Goal: Information Seeking & Learning: Learn about a topic

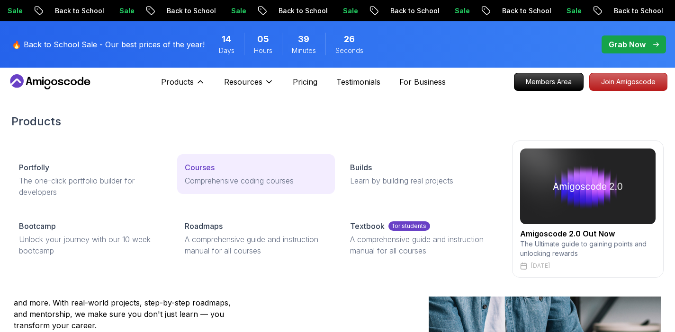
click at [205, 172] on p "Courses" at bounding box center [200, 167] width 30 height 11
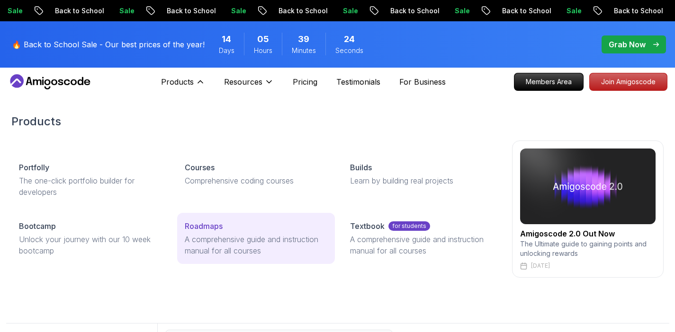
click at [222, 232] on p "Roadmaps" at bounding box center [204, 226] width 38 height 11
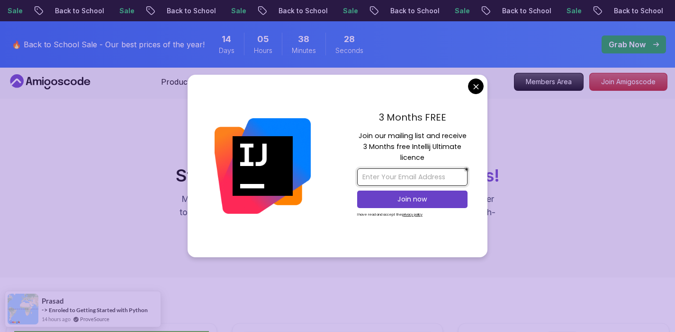
click at [423, 177] on input "email" at bounding box center [412, 178] width 110 height 18
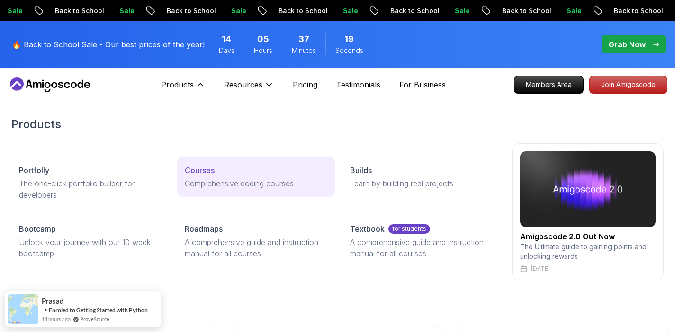
click at [215, 182] on p "Comprehensive coding courses" at bounding box center [256, 183] width 143 height 11
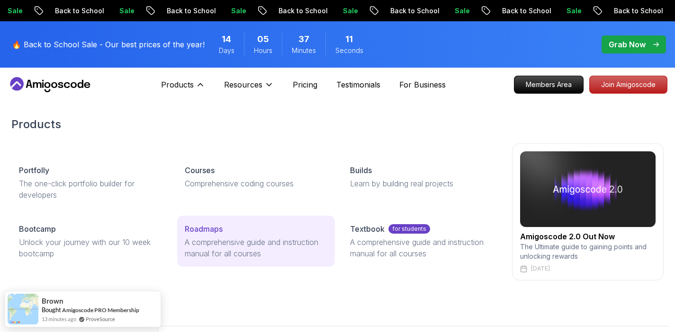
click at [227, 233] on div "Roadmaps" at bounding box center [256, 228] width 143 height 11
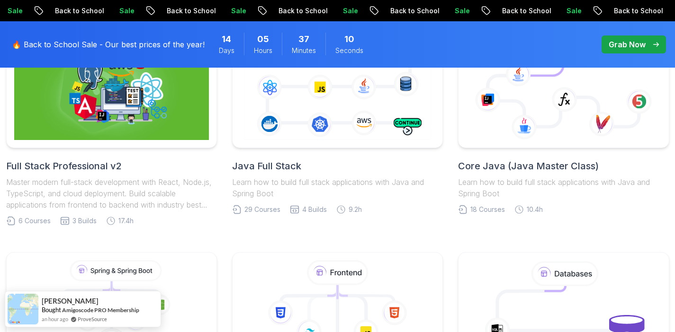
scroll to position [276, 0]
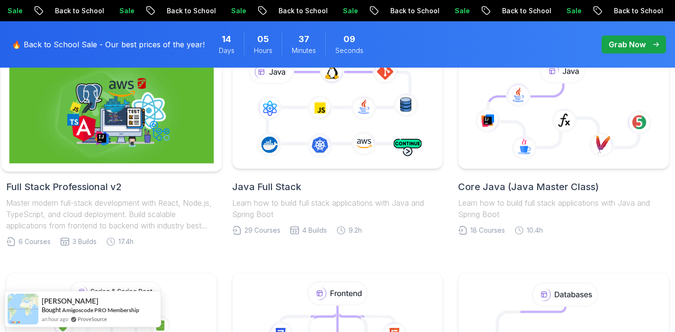
click at [168, 124] on img at bounding box center [111, 109] width 205 height 107
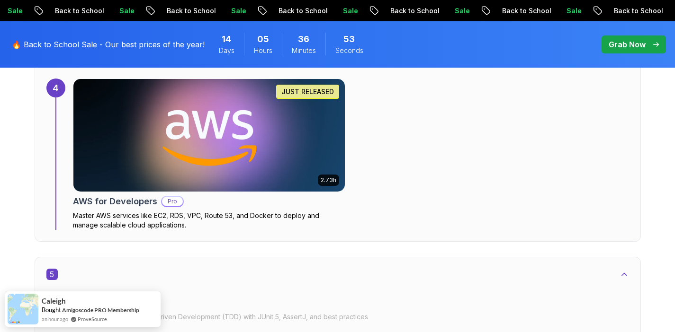
scroll to position [1729, 0]
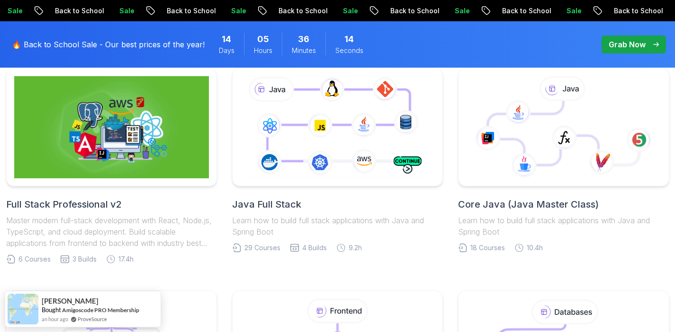
scroll to position [255, 0]
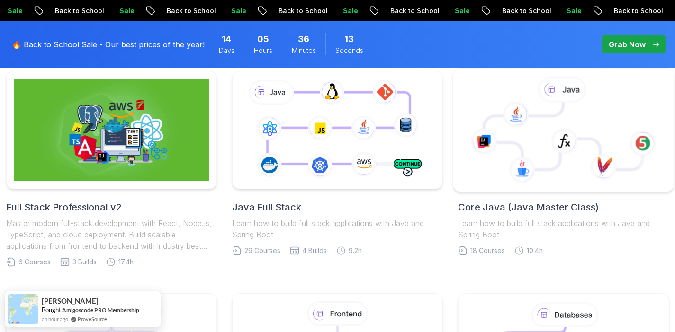
click at [500, 165] on icon at bounding box center [563, 130] width 205 height 107
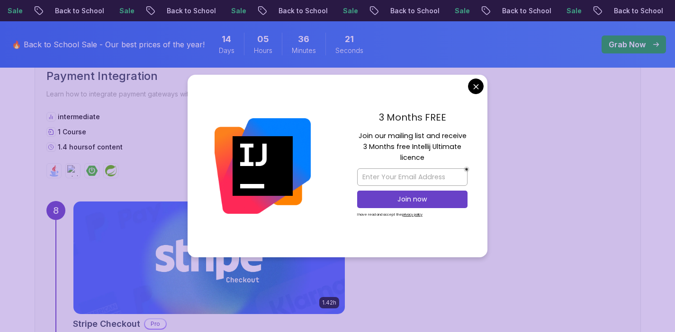
scroll to position [3022, 0]
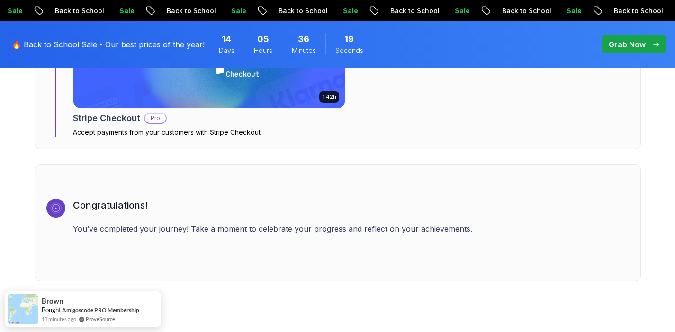
scroll to position [3448, 0]
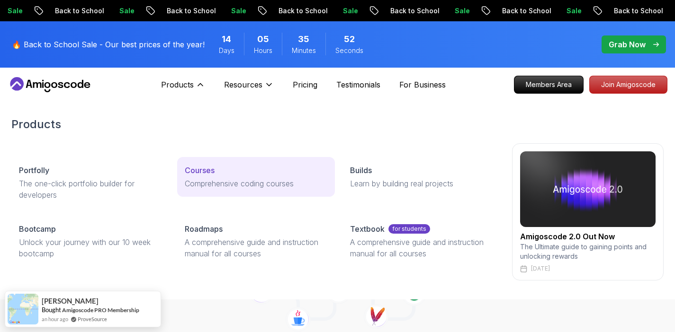
click at [210, 193] on link "Courses Comprehensive coding courses" at bounding box center [256, 177] width 158 height 40
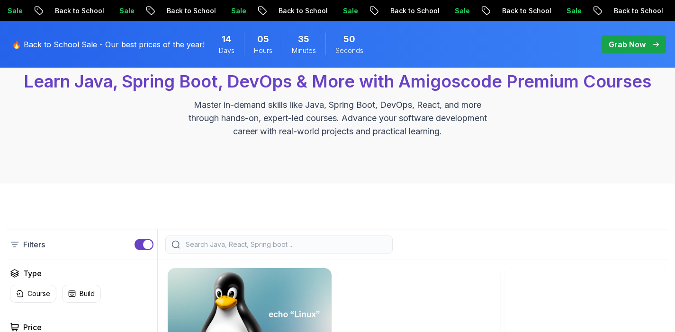
scroll to position [165, 0]
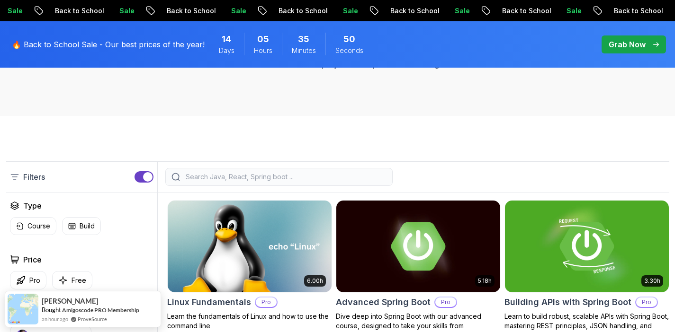
click at [282, 180] on input "search" at bounding box center [285, 176] width 203 height 9
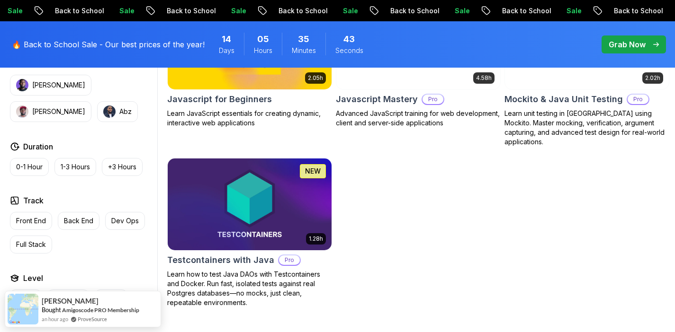
scroll to position [999, 0]
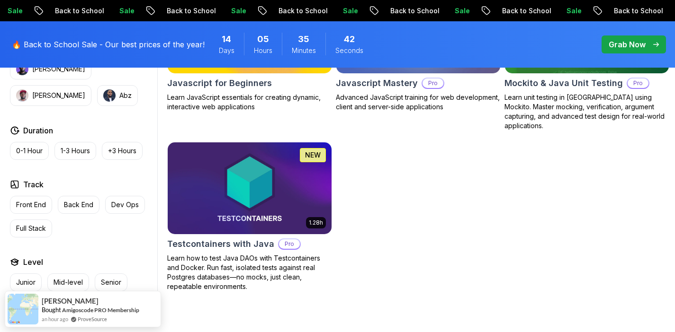
type input "java"
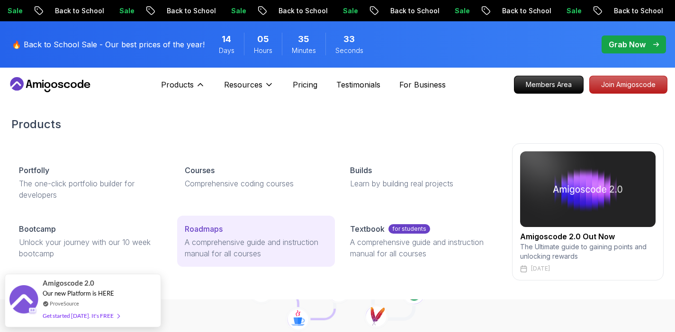
click at [216, 232] on p "Roadmaps" at bounding box center [204, 228] width 38 height 11
click at [232, 229] on div "Roadmaps" at bounding box center [256, 228] width 143 height 11
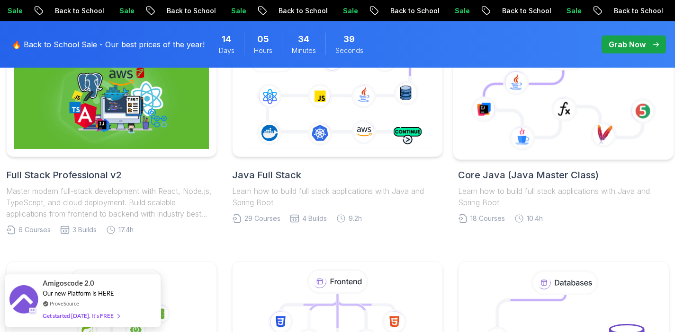
scroll to position [277, 0]
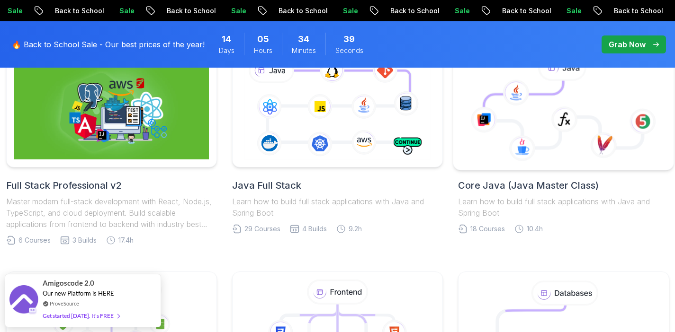
click at [542, 140] on icon at bounding box center [563, 114] width 159 height 67
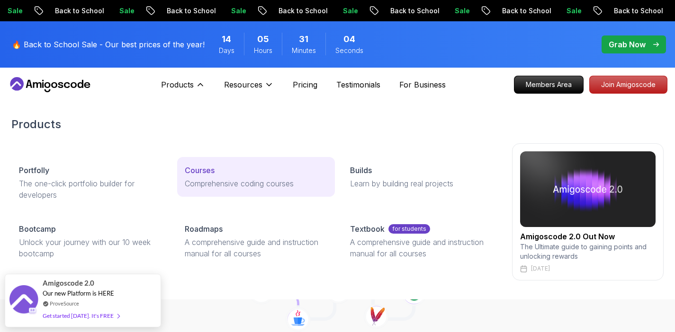
click at [208, 168] on p "Courses" at bounding box center [200, 170] width 30 height 11
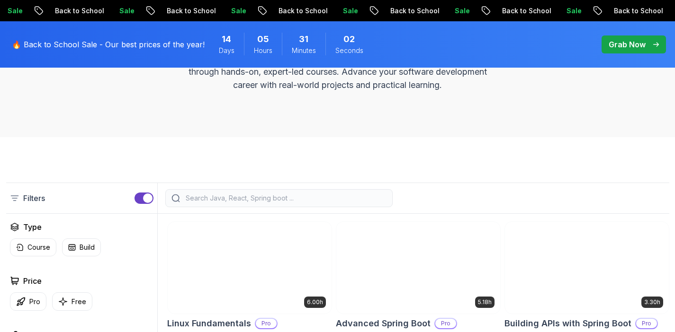
scroll to position [197, 0]
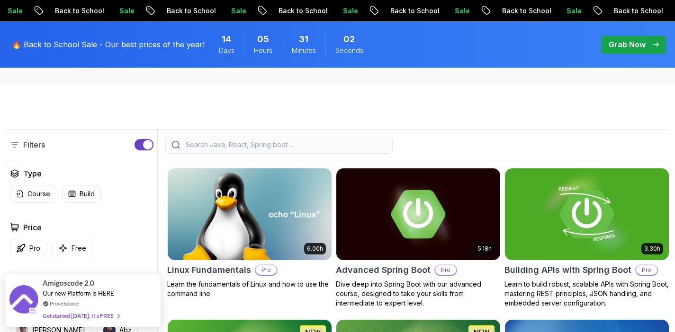
click at [236, 143] on input "search" at bounding box center [285, 144] width 203 height 9
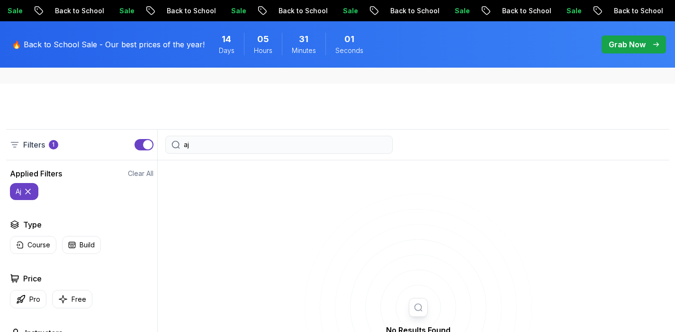
type input "a"
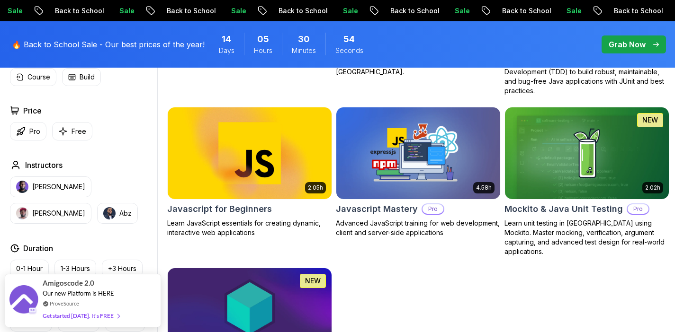
scroll to position [871, 0]
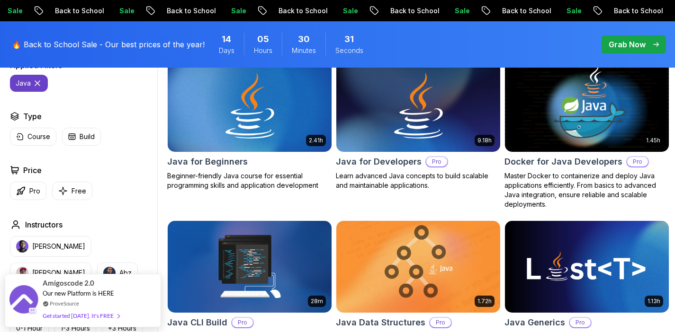
scroll to position [303, 0]
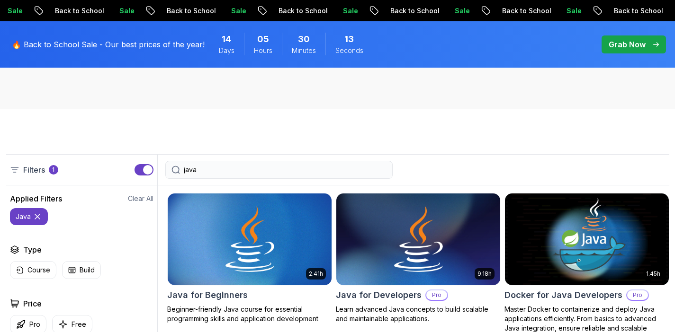
scroll to position [155, 0]
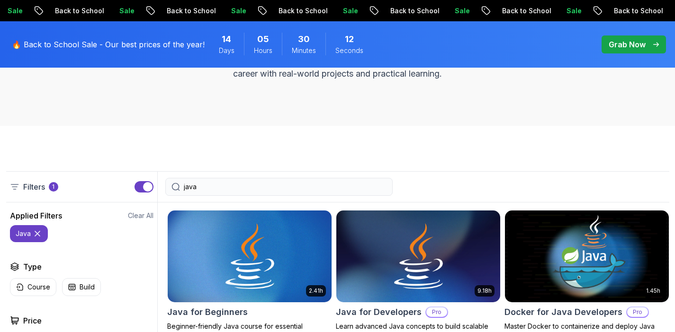
type input "java"
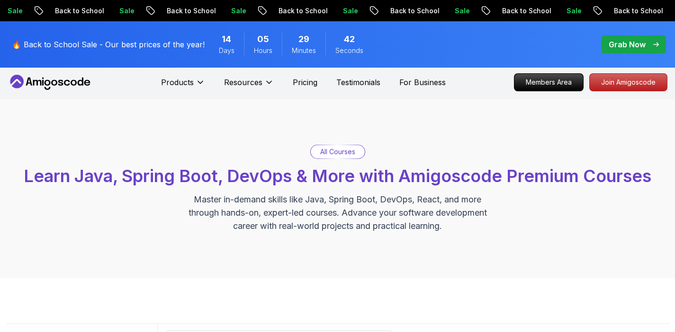
scroll to position [0, 0]
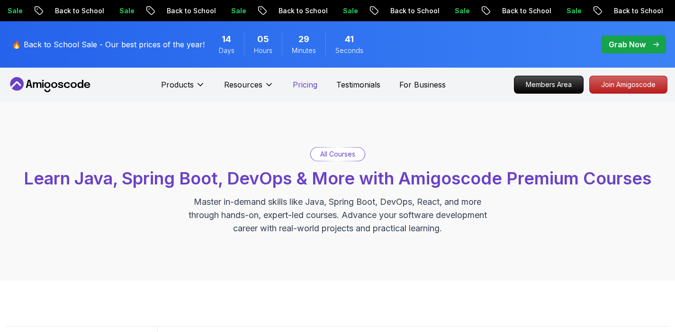
click at [309, 84] on p "Pricing" at bounding box center [305, 84] width 25 height 11
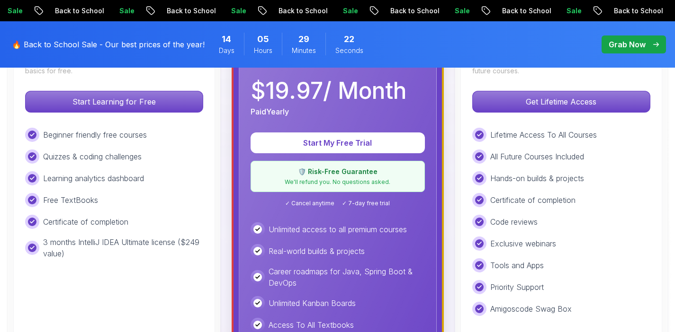
scroll to position [305, 0]
